Goal: Task Accomplishment & Management: Manage account settings

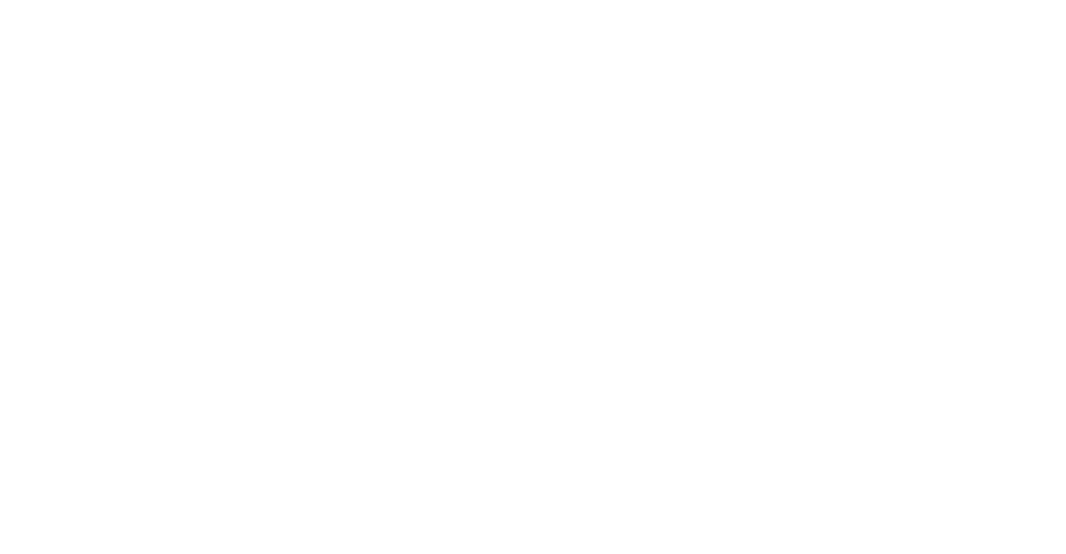
click at [676, 0] on html at bounding box center [533, 0] width 1066 height 0
click at [918, 0] on html at bounding box center [533, 0] width 1066 height 0
click at [706, 0] on html at bounding box center [533, 0] width 1066 height 0
drag, startPoint x: 0, startPoint y: 0, endPoint x: 738, endPoint y: 123, distance: 747.9
click at [738, 0] on html at bounding box center [533, 0] width 1066 height 0
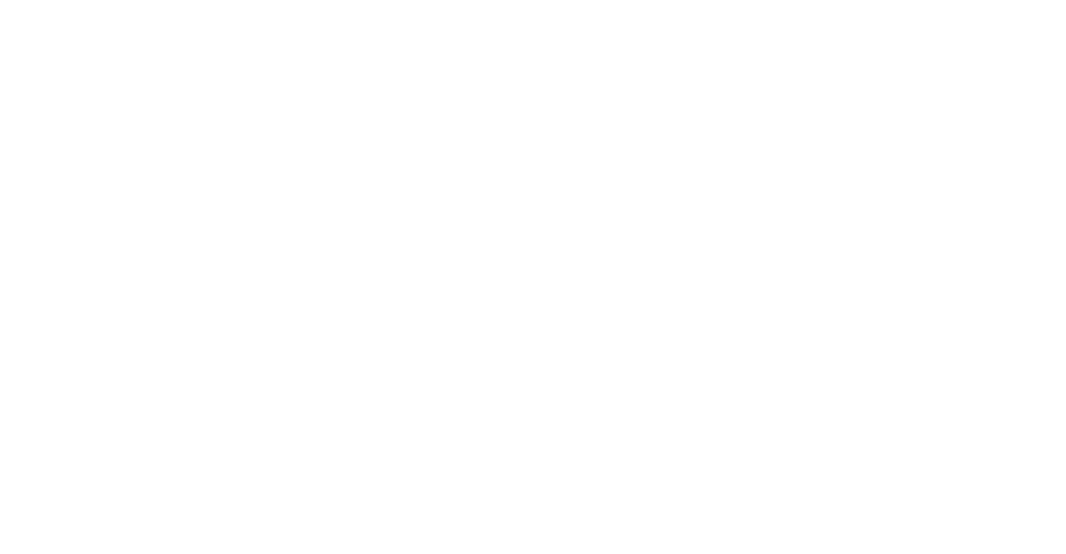
click at [283, 0] on html at bounding box center [533, 0] width 1066 height 0
click at [1014, 0] on html at bounding box center [533, 0] width 1066 height 0
